Goal: Navigation & Orientation: Find specific page/section

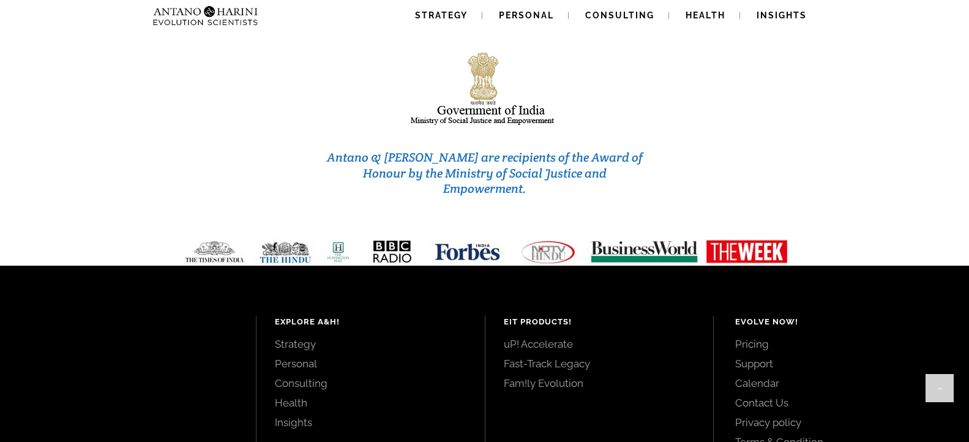
scroll to position [5267, 0]
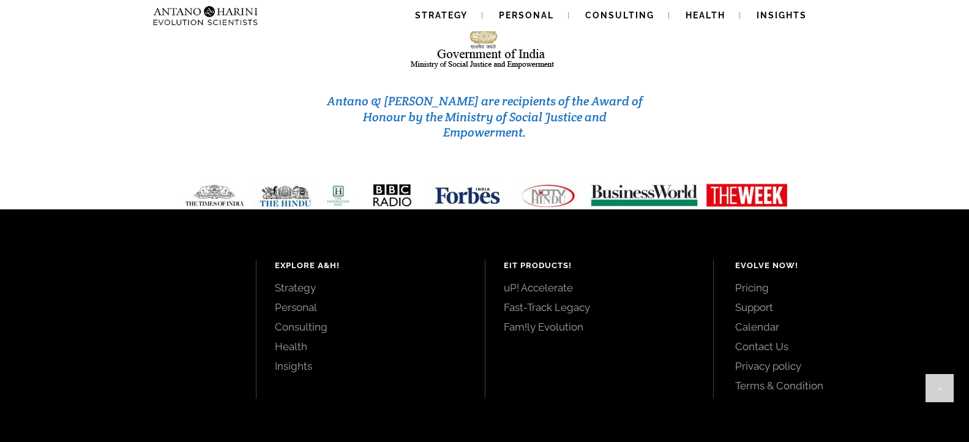
click at [294, 300] on link "Personal" at bounding box center [370, 306] width 191 height 13
click at [293, 320] on link "Consulting" at bounding box center [370, 326] width 191 height 13
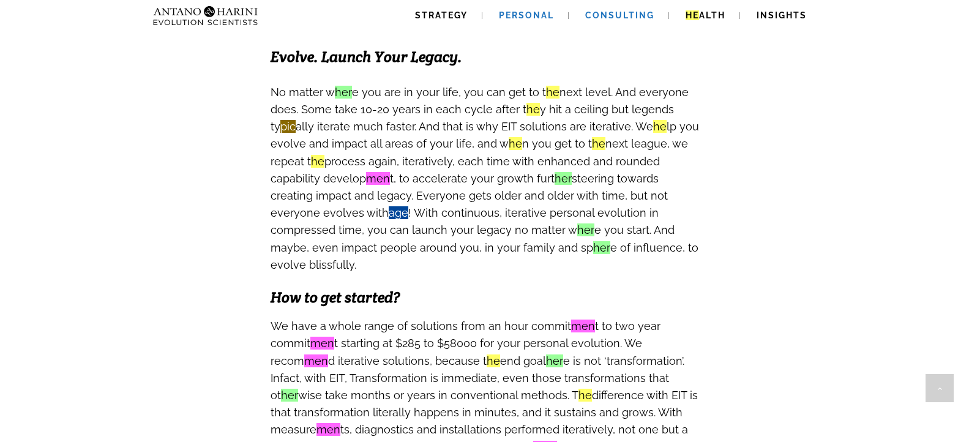
scroll to position [956, 0]
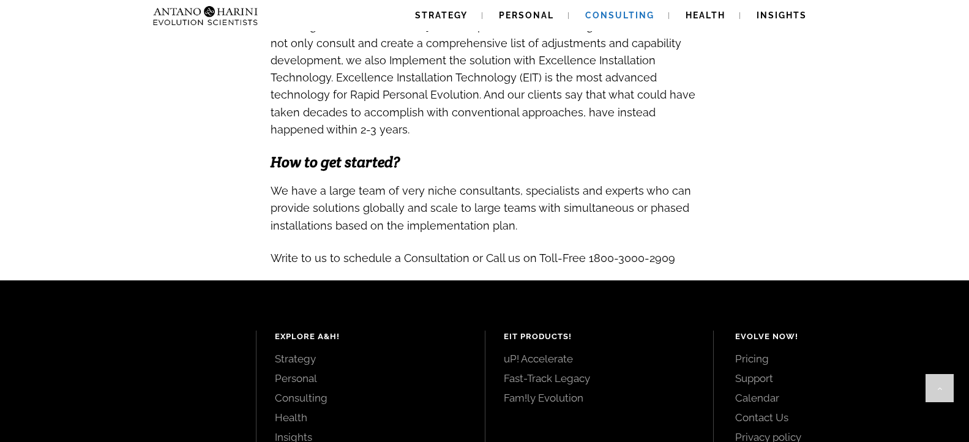
scroll to position [1387, 0]
